Goal: Task Accomplishment & Management: Manage account settings

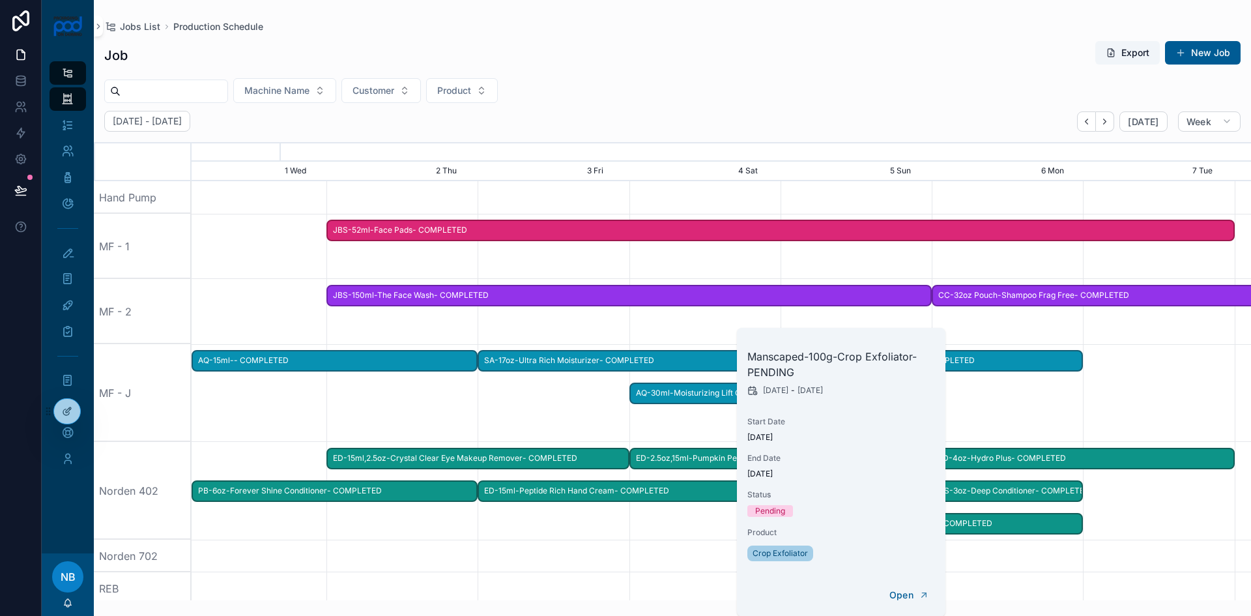
scroll to position [0, 1409]
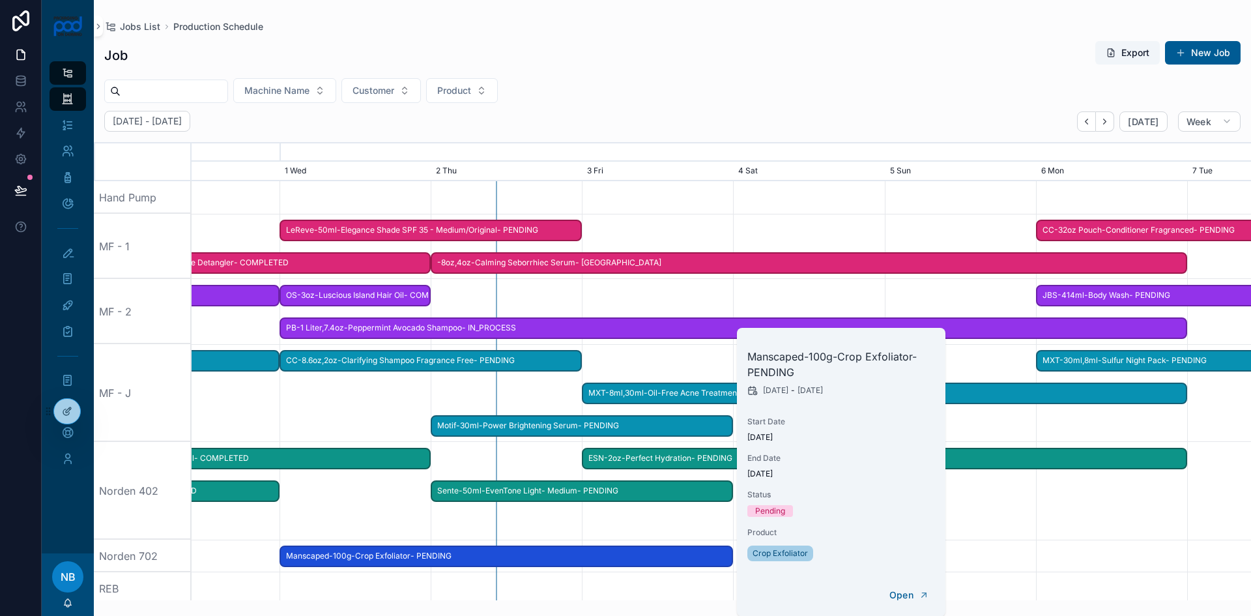
click at [412, 233] on span "LeReve-50ml-Elegance Shade SPF 35 - Medium/Original- PENDING" at bounding box center [431, 231] width 300 height 22
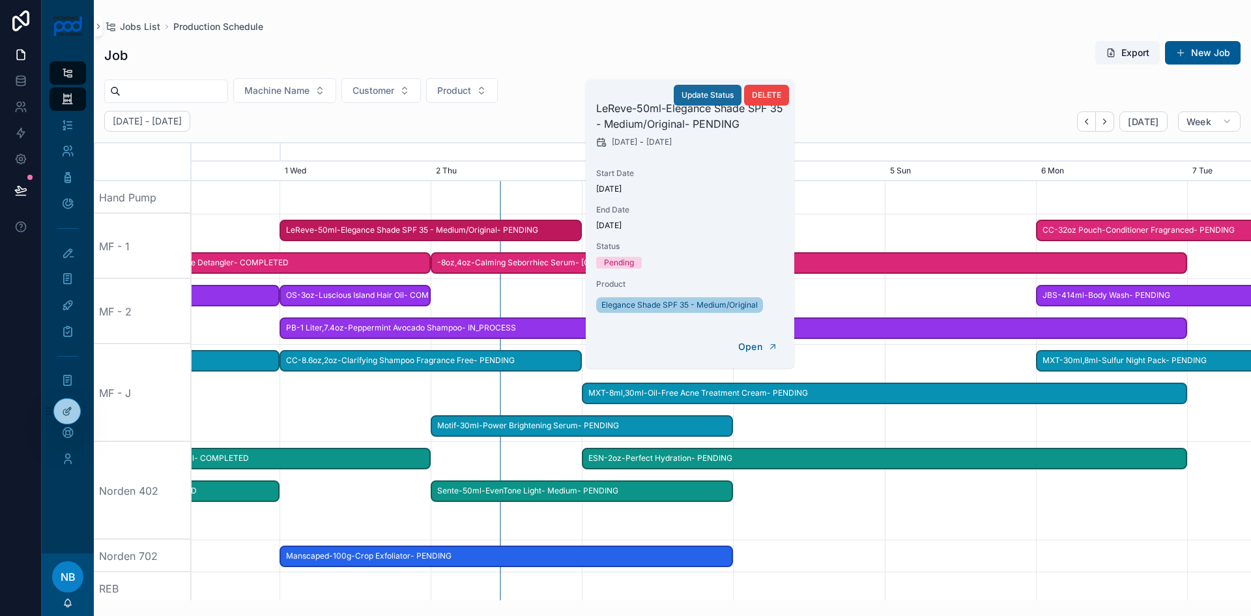
click at [708, 101] on button "Update Status" at bounding box center [708, 95] width 68 height 21
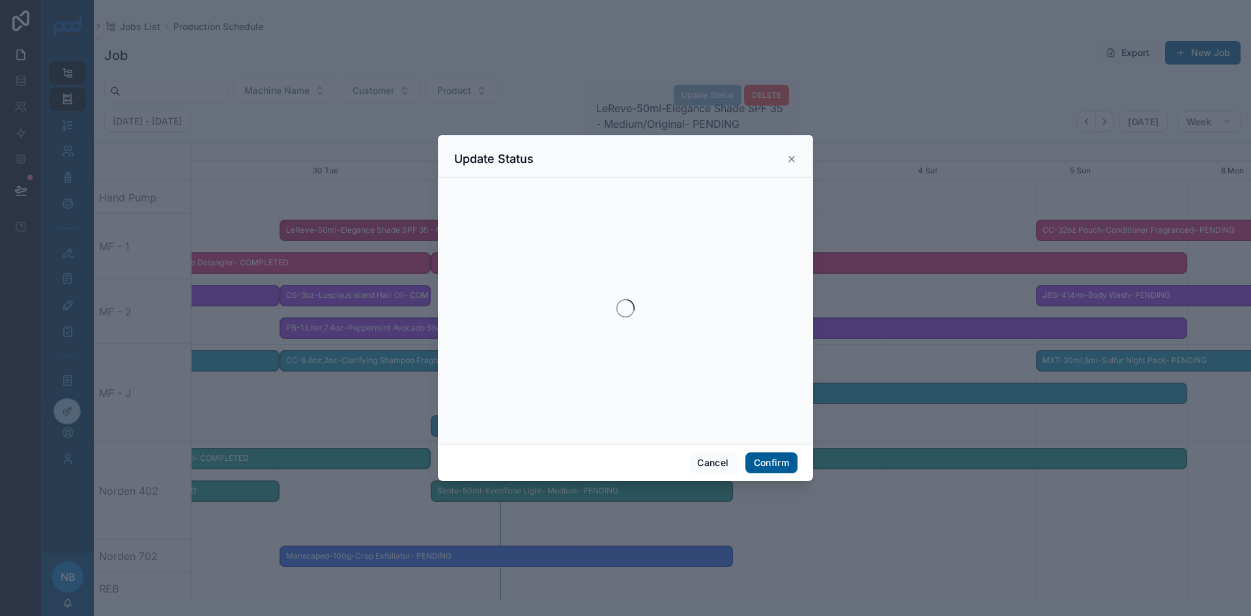
scroll to position [0, 1589]
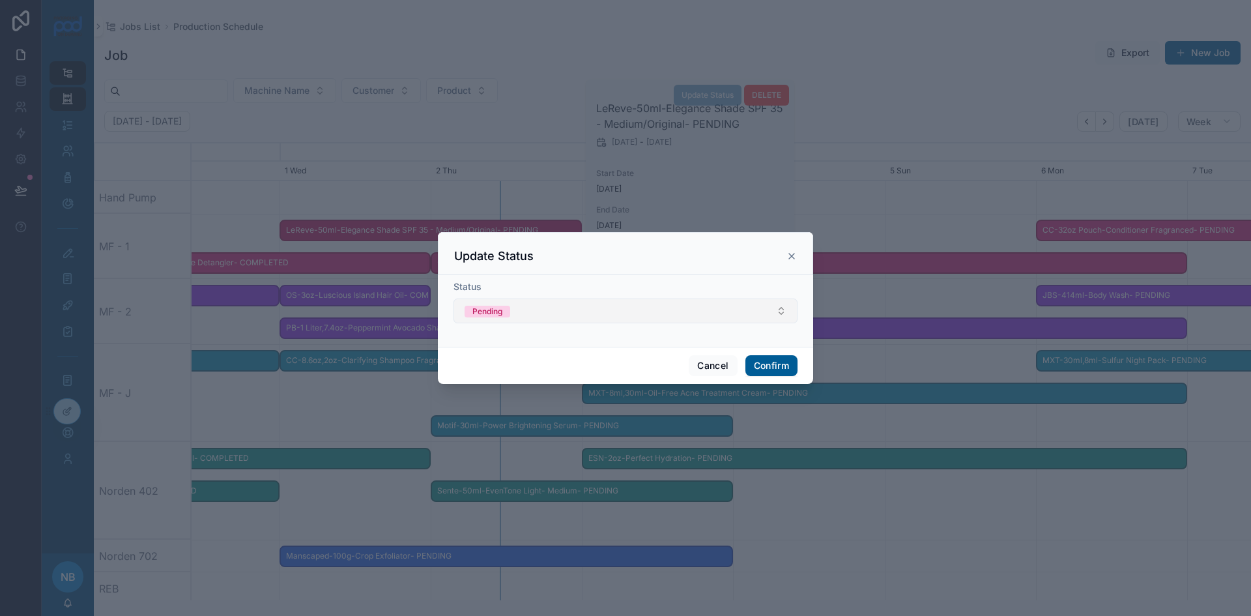
click at [483, 310] on div "Pending" at bounding box center [487, 312] width 30 height 12
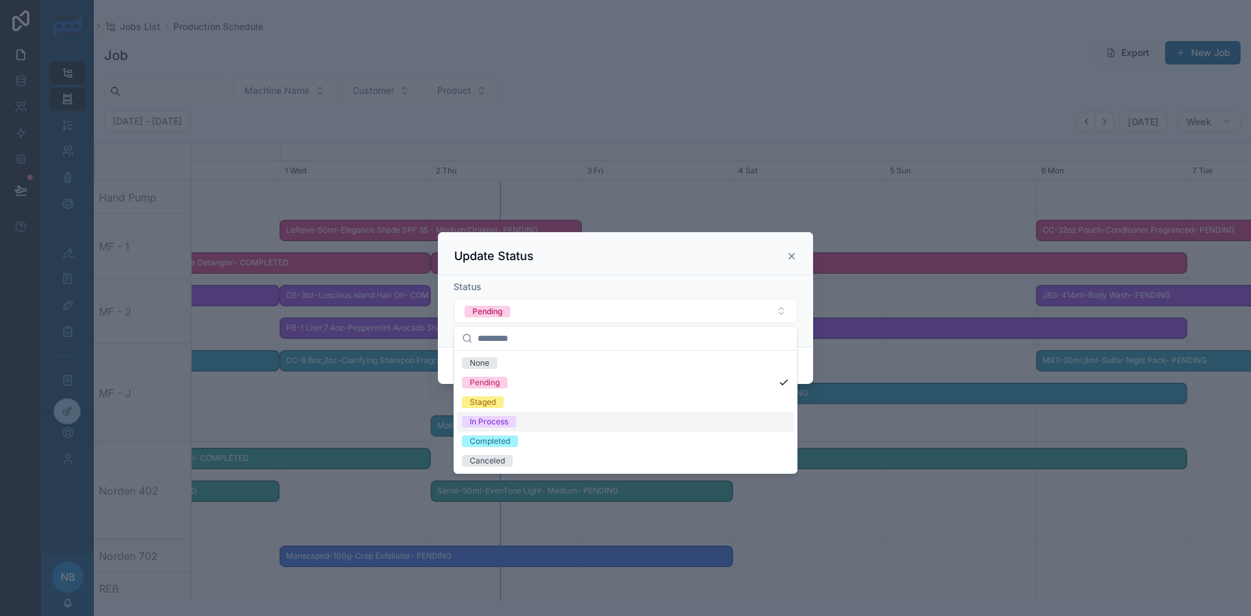
click at [481, 424] on div "In Process" at bounding box center [489, 422] width 38 height 12
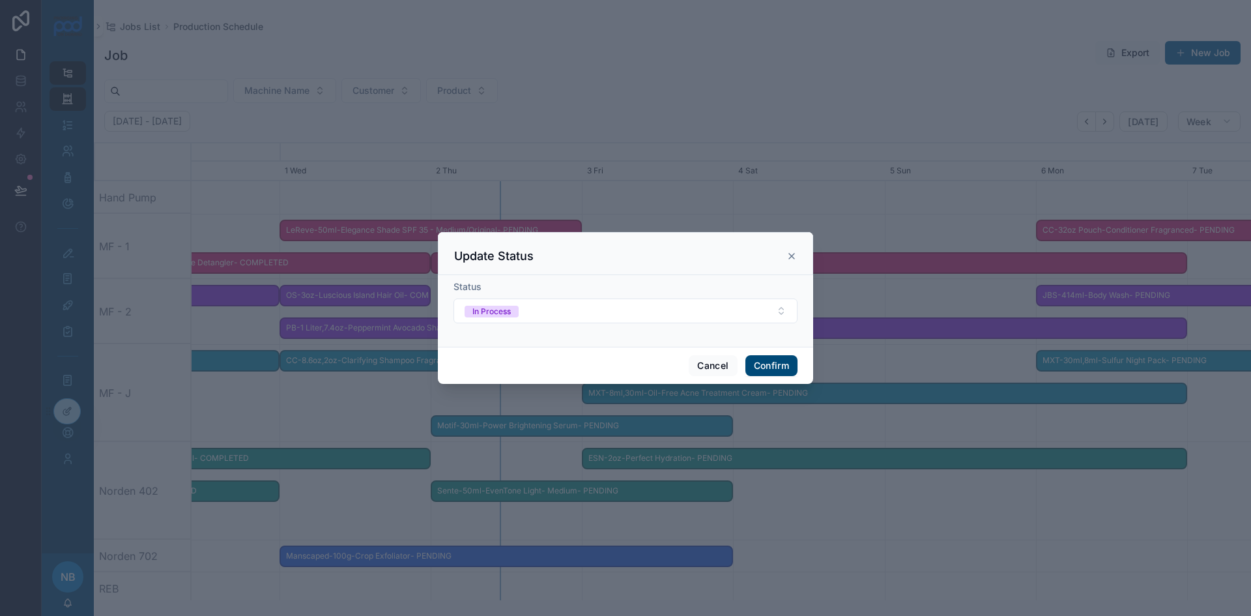
click at [772, 370] on button "Confirm" at bounding box center [771, 365] width 52 height 21
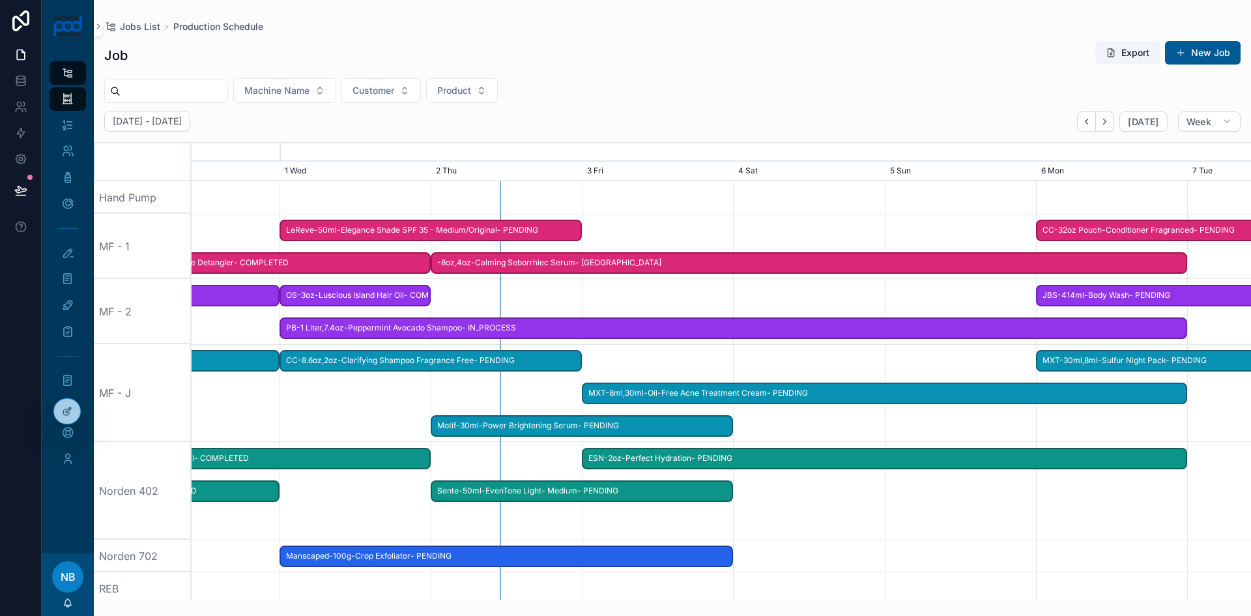
click at [386, 362] on span "CC-8.6oz,2oz-Clarifying Shampoo Fragrance Free- PENDING" at bounding box center [431, 361] width 300 height 22
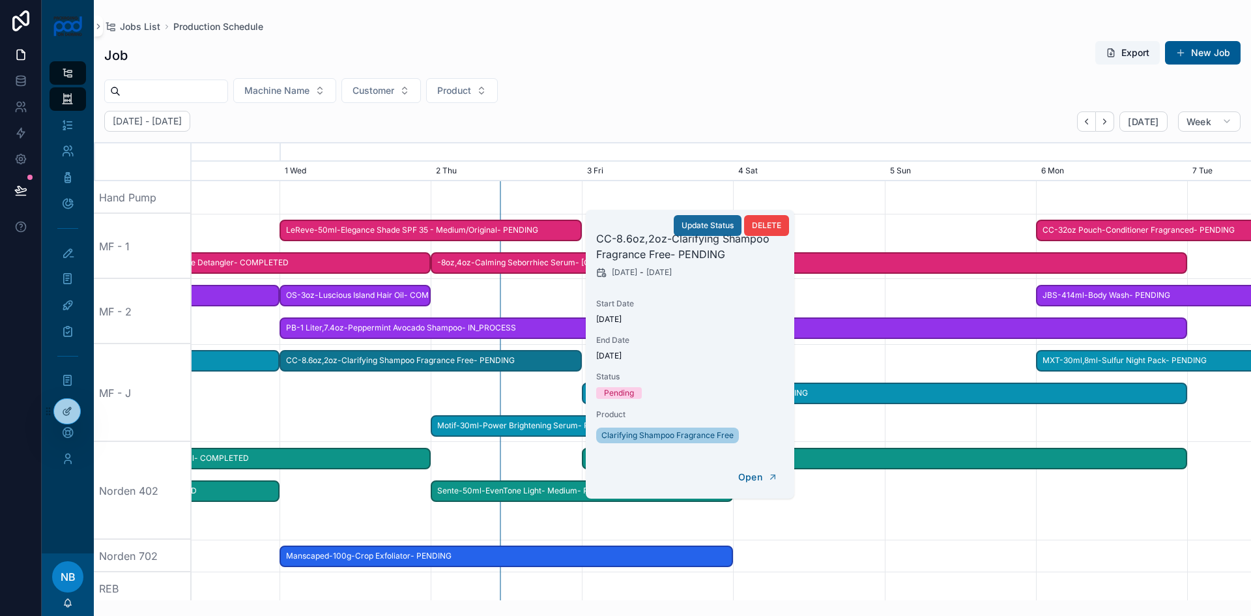
click at [692, 230] on span "Update Status" at bounding box center [708, 225] width 52 height 10
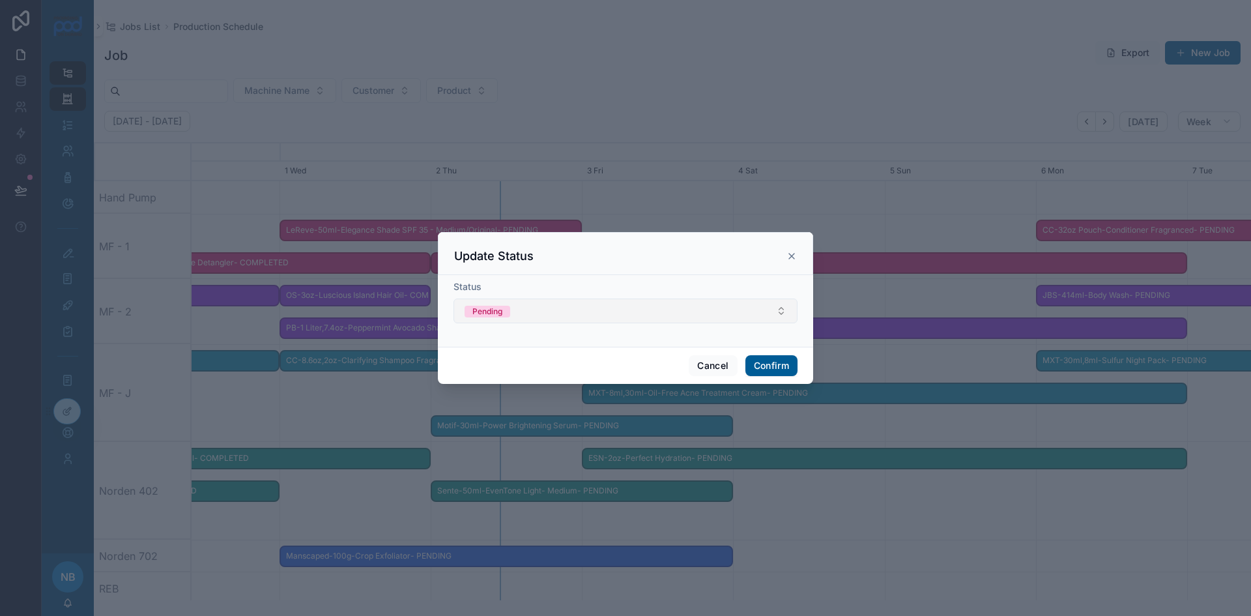
click at [496, 310] on div "Pending" at bounding box center [487, 312] width 30 height 12
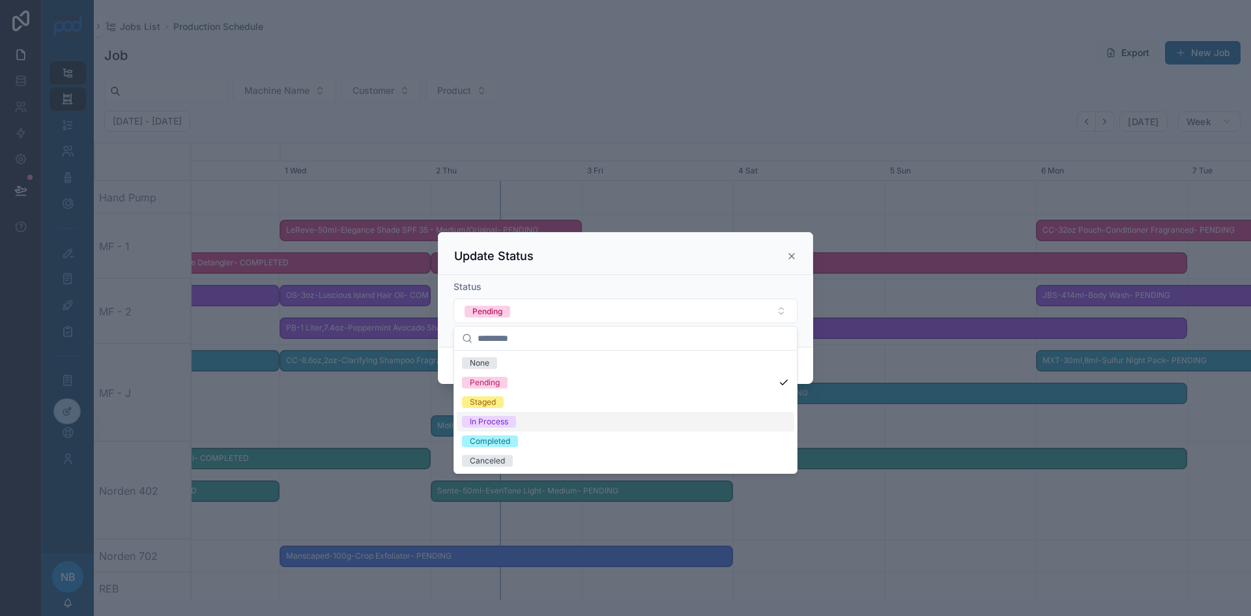
click at [489, 422] on div "In Process" at bounding box center [489, 422] width 38 height 12
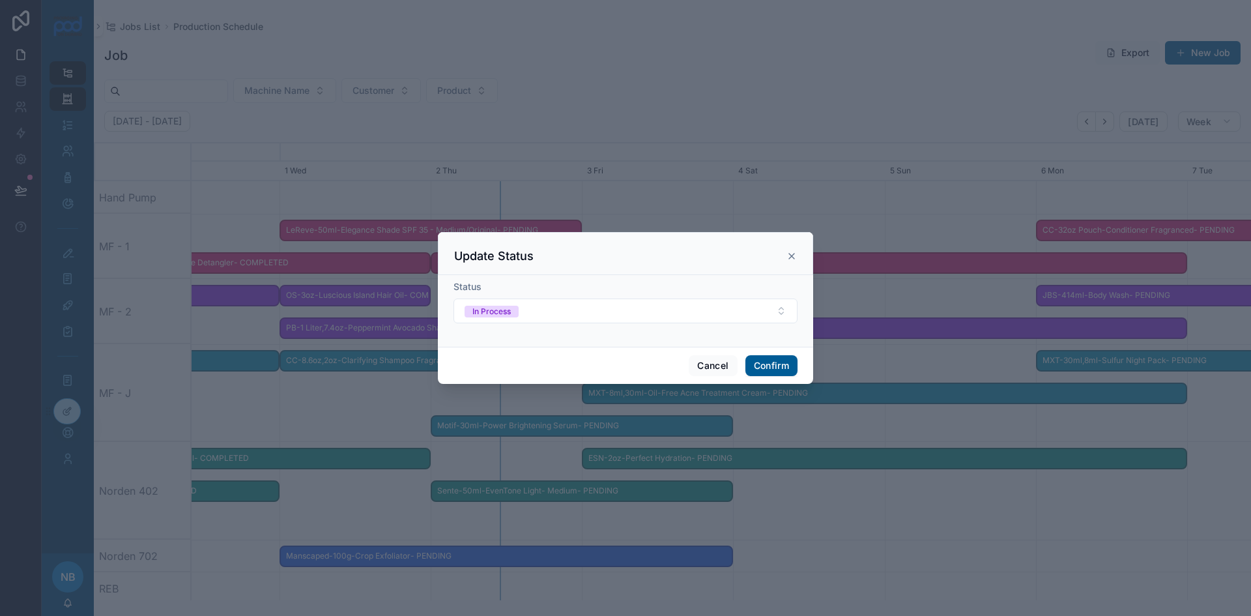
click at [328, 398] on div at bounding box center [625, 308] width 1251 height 616
click at [763, 356] on button "Confirm" at bounding box center [771, 365] width 52 height 21
